Goal: Subscribe to service/newsletter

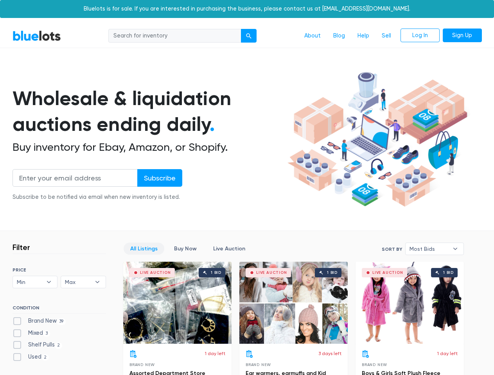
click at [249, 36] on div "submit" at bounding box center [248, 35] width 5 height 5
click at [159, 178] on input "Subscribe" at bounding box center [159, 178] width 45 height 18
click at [35, 282] on span "Min" at bounding box center [30, 282] width 26 height 12
click at [83, 282] on span "Max" at bounding box center [78, 282] width 26 height 12
click at [434, 249] on span "Most Bids" at bounding box center [428, 249] width 39 height 12
